Goal: Complete application form

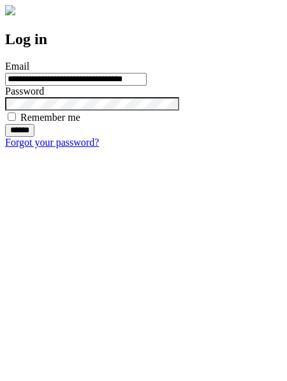
type input "**********"
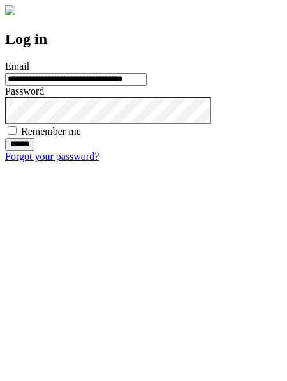
click at [34, 151] on input "******" at bounding box center [19, 144] width 29 height 13
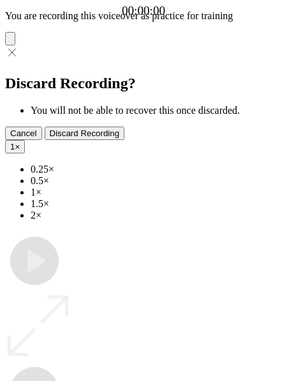
type input "**********"
